Goal: Task Accomplishment & Management: Use online tool/utility

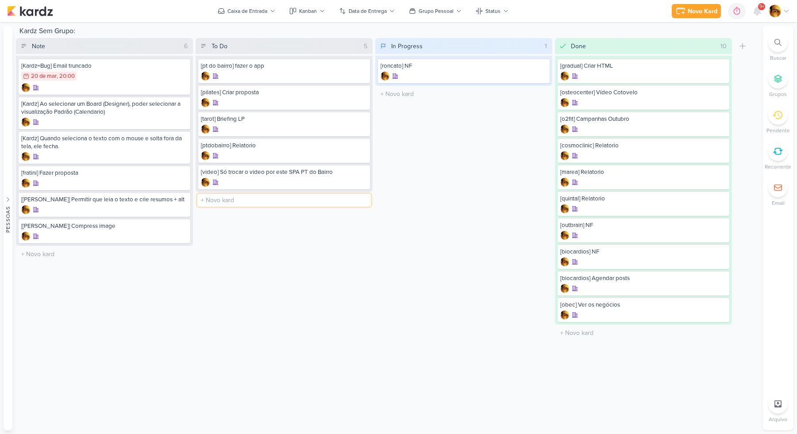
click at [219, 198] on input "text" at bounding box center [283, 200] width 173 height 13
type input "[obec] Galeria de Fotos + Notícias"
click at [419, 221] on div "In Progress 1 Mover Para Esquerda Mover Para Direita Deletar [roncato] NF" at bounding box center [463, 189] width 177 height 303
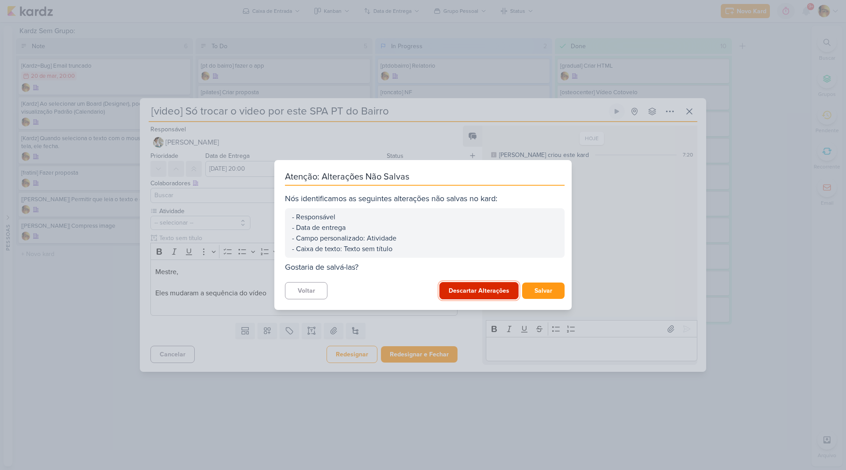
click at [480, 294] on button "Descartar Alterações" at bounding box center [478, 290] width 79 height 17
